Goal: Task Accomplishment & Management: Manage account settings

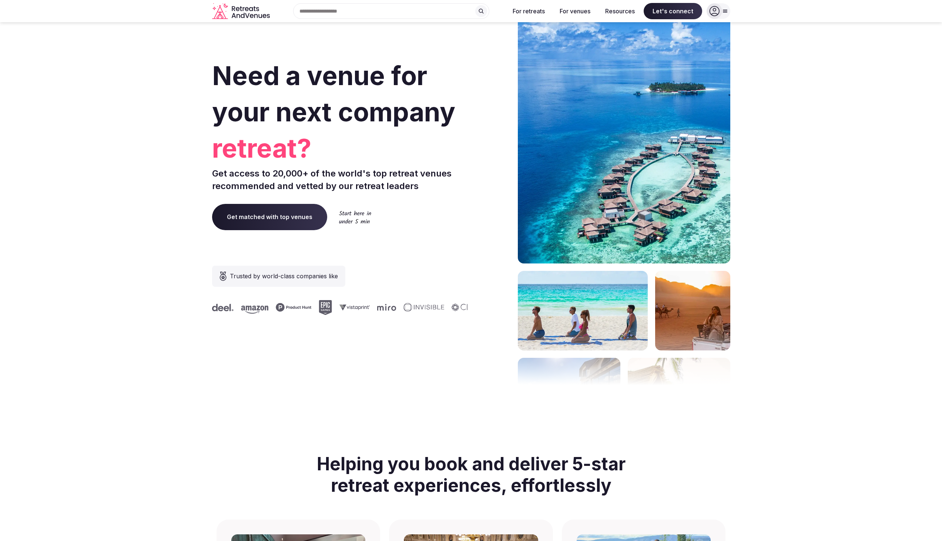
click at [725, 15] on div at bounding box center [719, 11] width 24 height 16
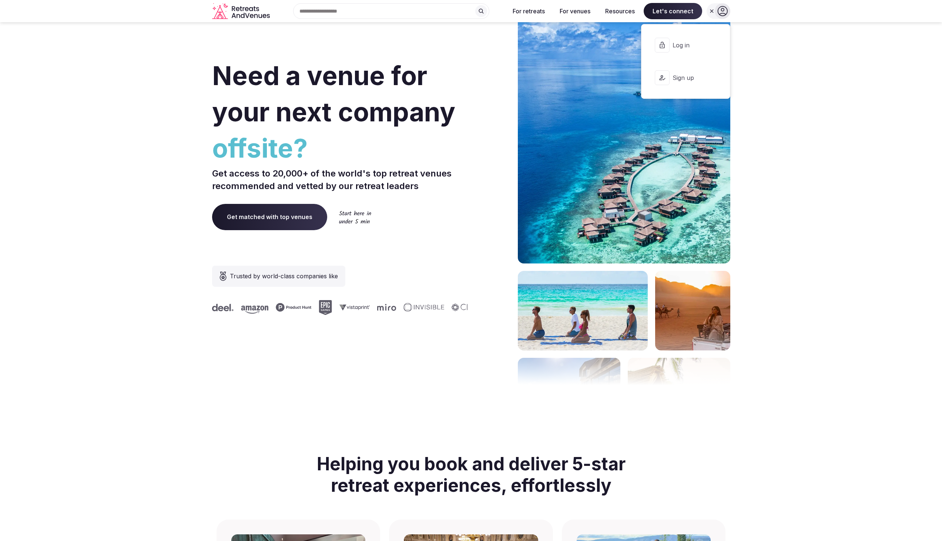
click at [684, 40] on button "Log in" at bounding box center [686, 45] width 76 height 30
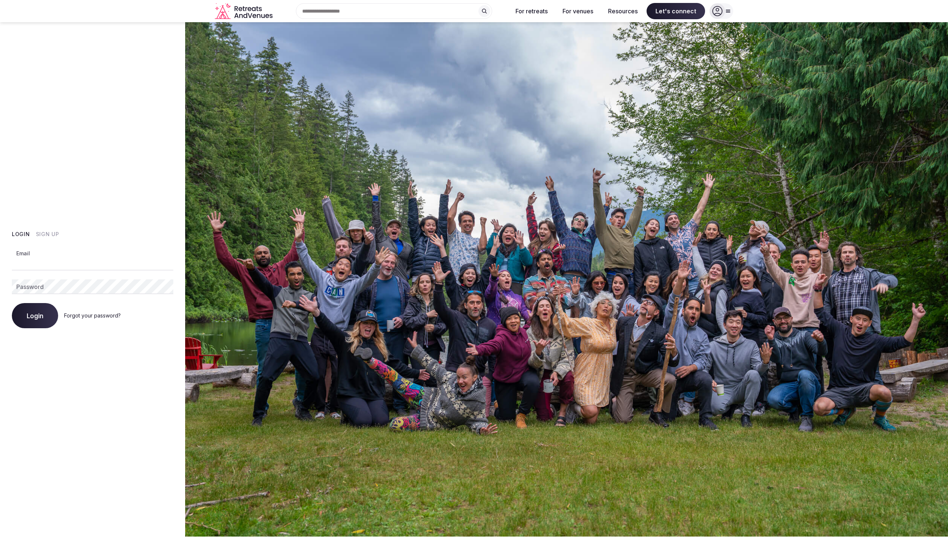
click at [163, 537] on com-1password-button at bounding box center [474, 537] width 948 height 0
click at [165, 537] on com-1password-button at bounding box center [474, 537] width 948 height 0
type input "**********"
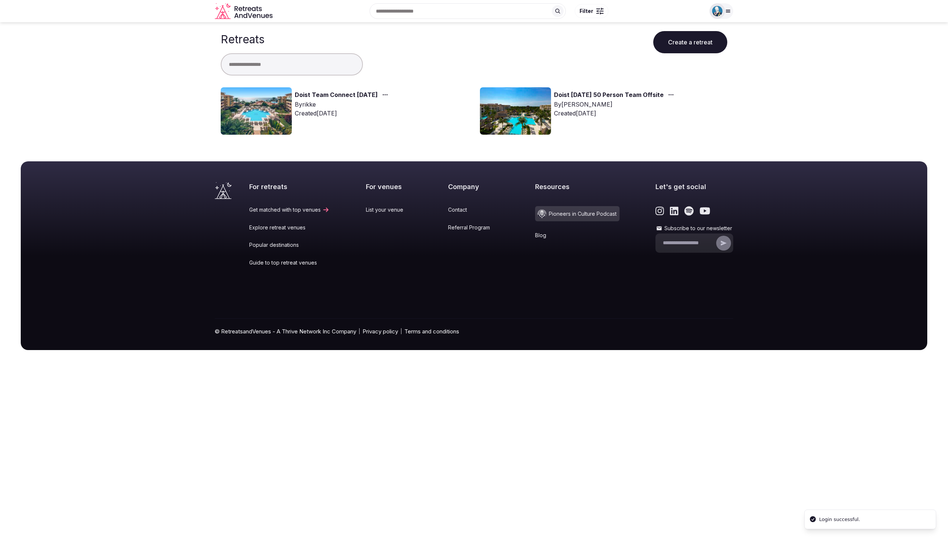
click at [324, 95] on link "Doist Team Connect [DATE]" at bounding box center [336, 95] width 83 height 10
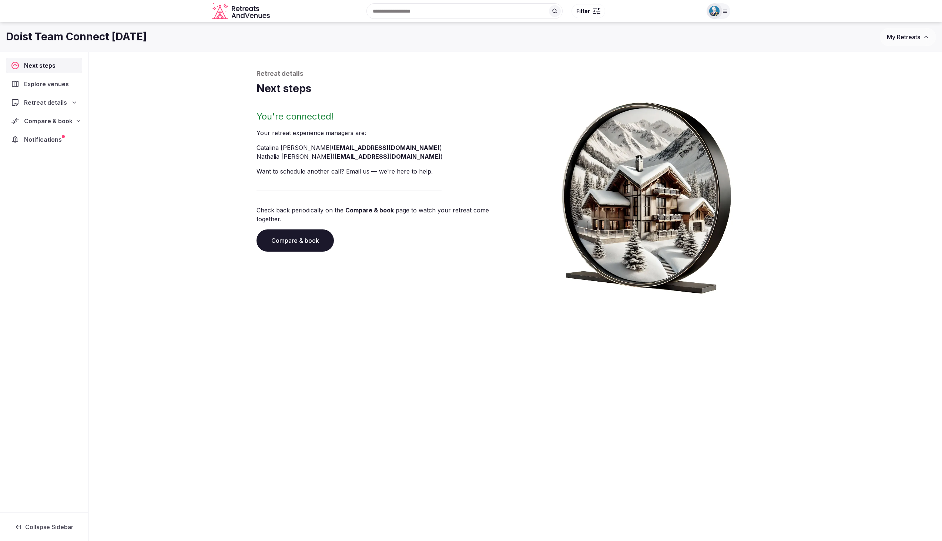
click at [66, 124] on span "Compare & book" at bounding box center [48, 121] width 49 height 9
click at [49, 149] on span "Proposals requested (7)" at bounding box center [48, 152] width 61 height 15
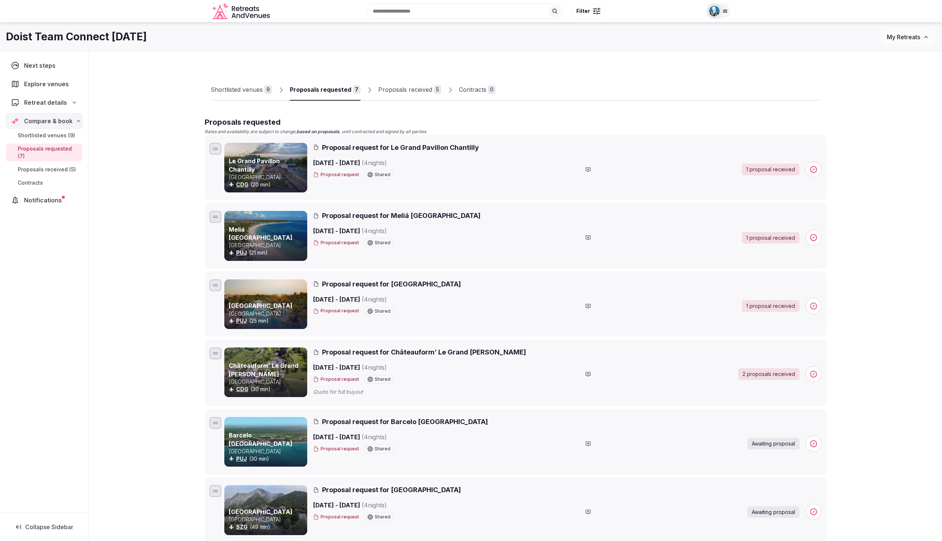
click at [394, 87] on div "Proposals received" at bounding box center [405, 89] width 54 height 9
